Goal: Navigation & Orientation: Find specific page/section

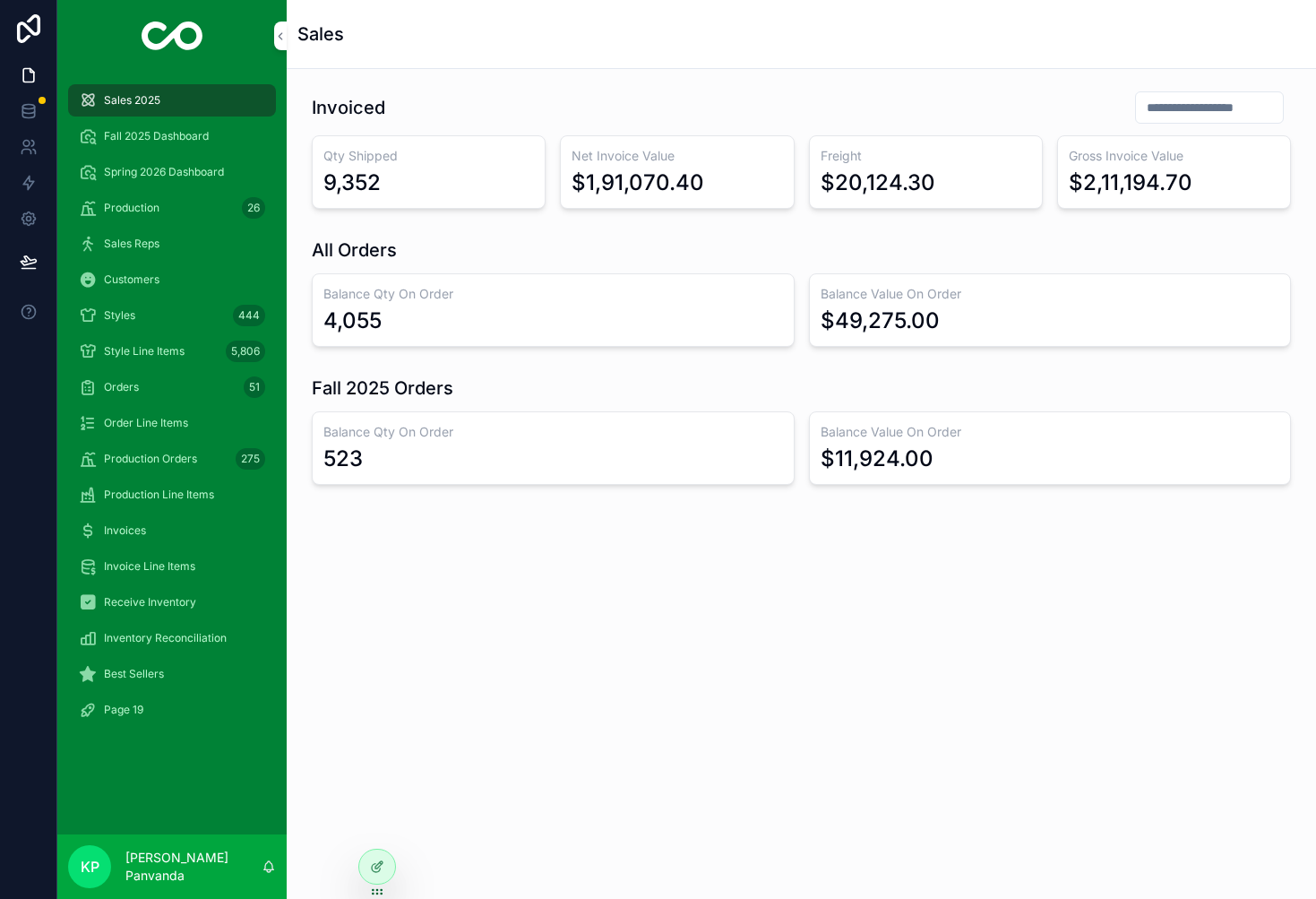
click at [141, 133] on span "Fall 2025 Dashboard" at bounding box center [156, 135] width 105 height 14
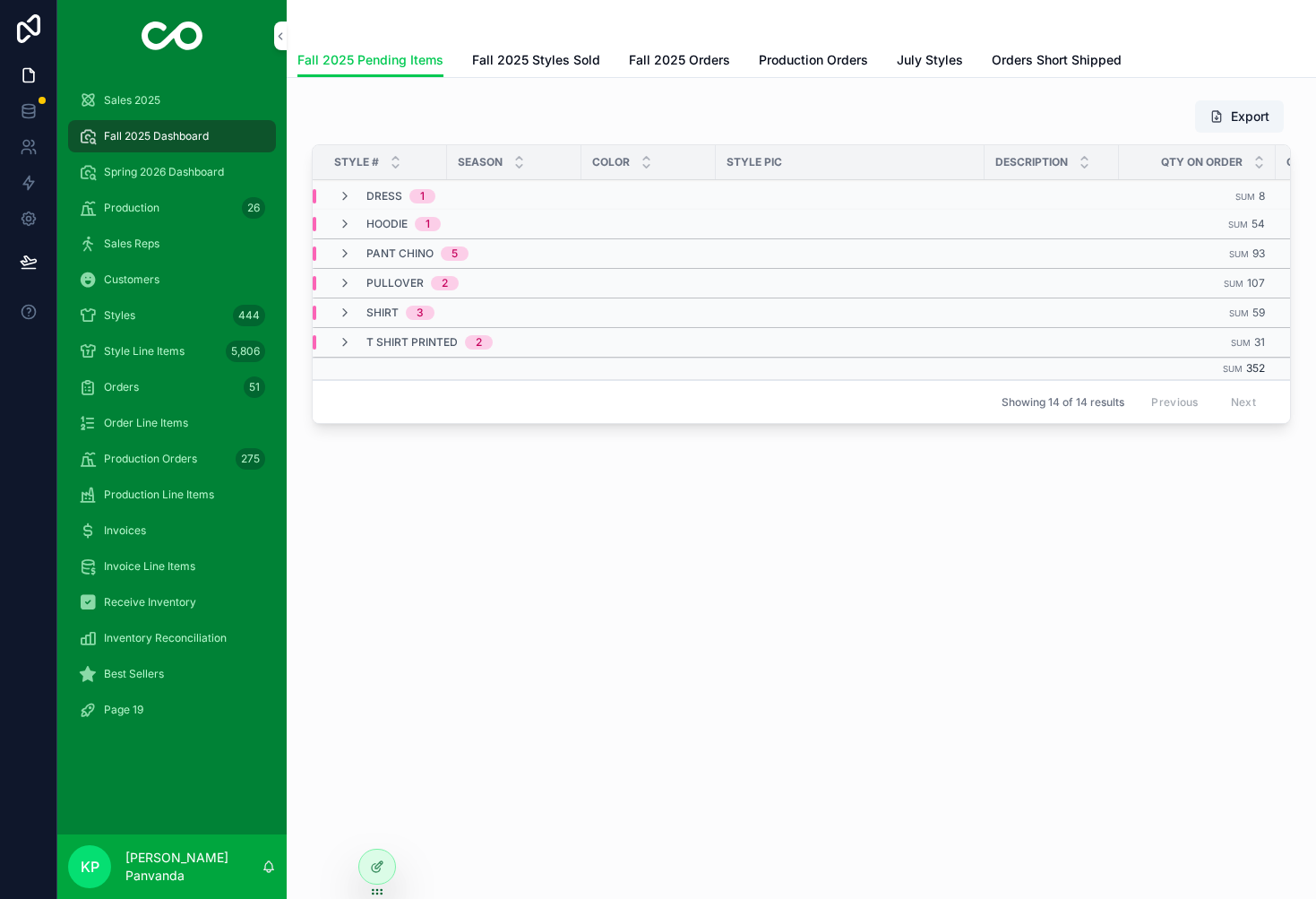
click at [825, 61] on span "Production Orders" at bounding box center [814, 60] width 110 height 18
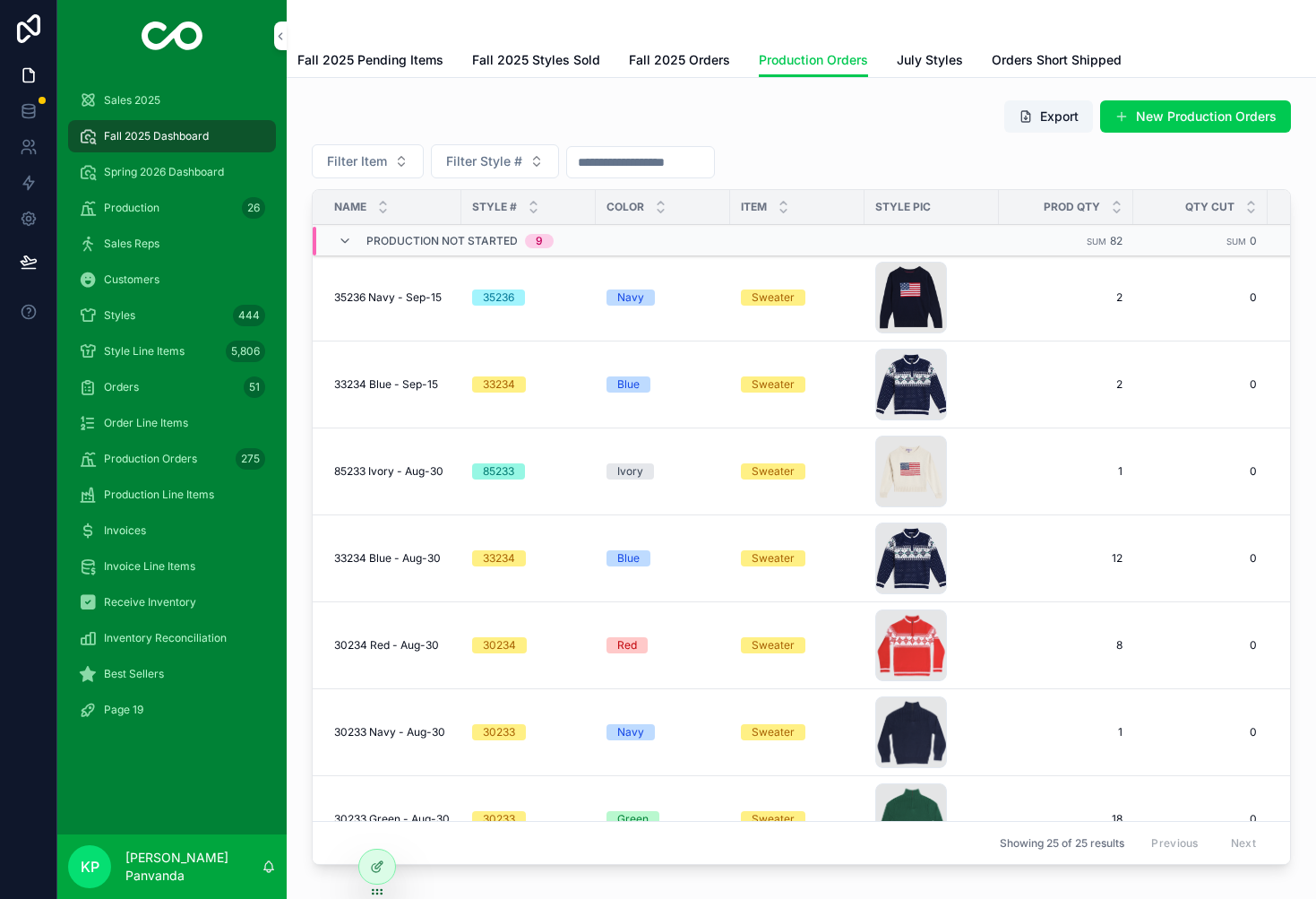
click at [175, 169] on span "Spring 2026 Dashboard" at bounding box center [164, 171] width 120 height 14
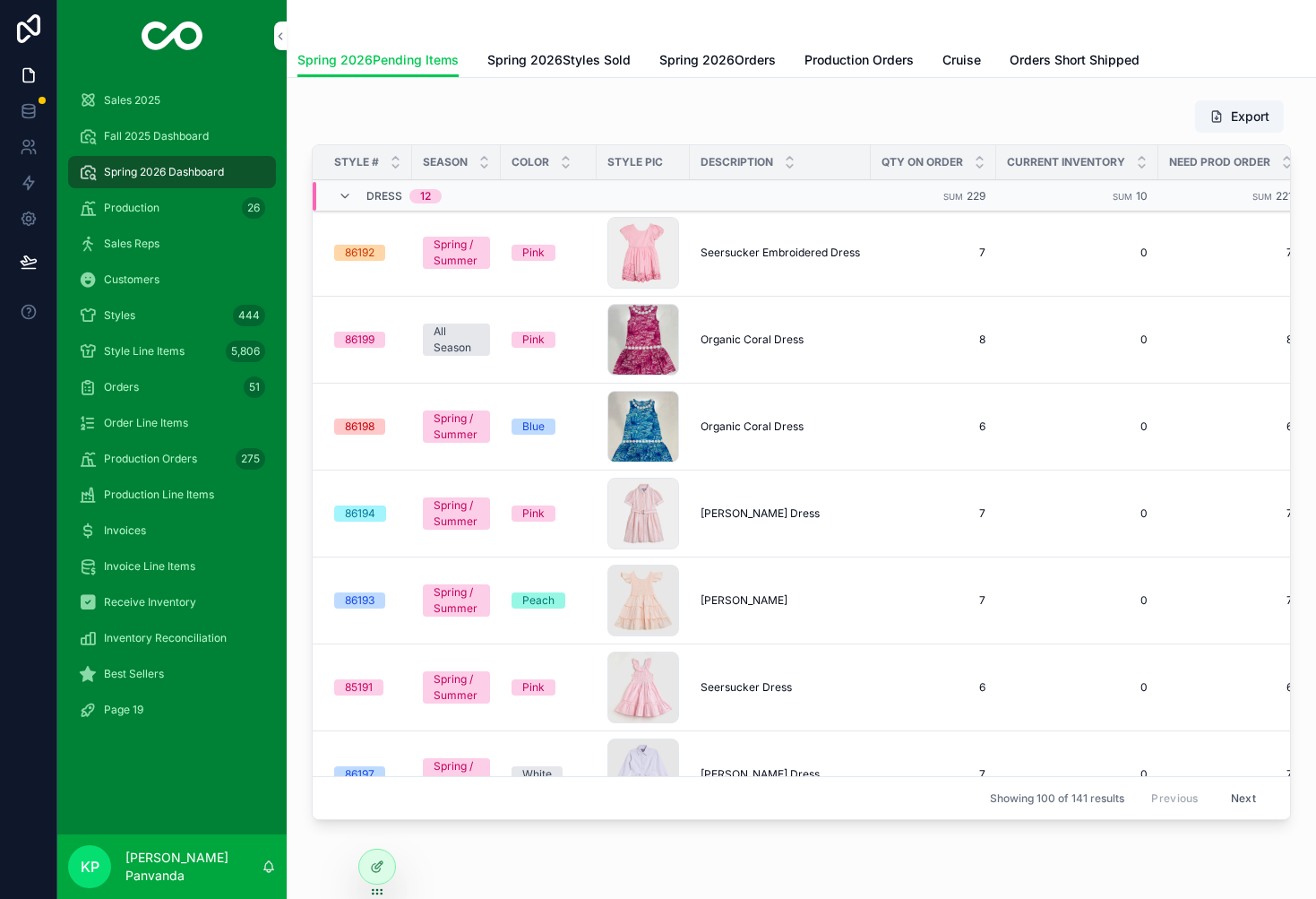
click at [821, 60] on span "Production Orders" at bounding box center [859, 60] width 110 height 18
